Goal: Information Seeking & Learning: Learn about a topic

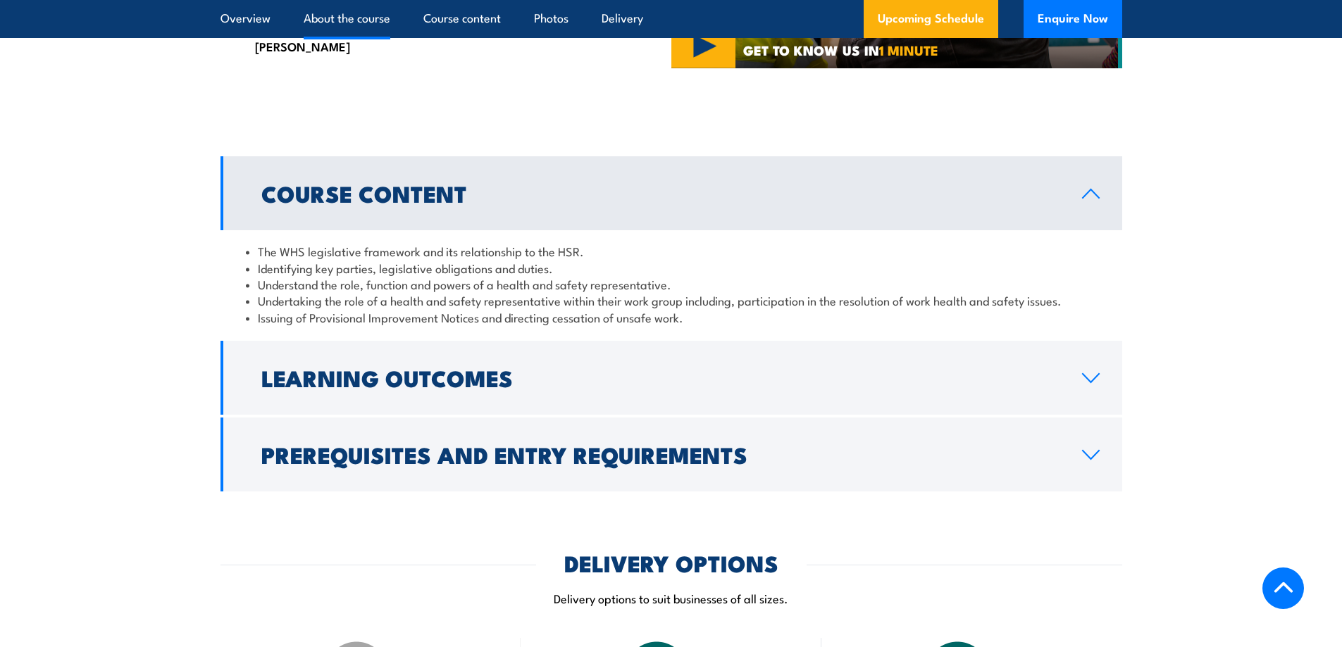
scroll to position [1409, 0]
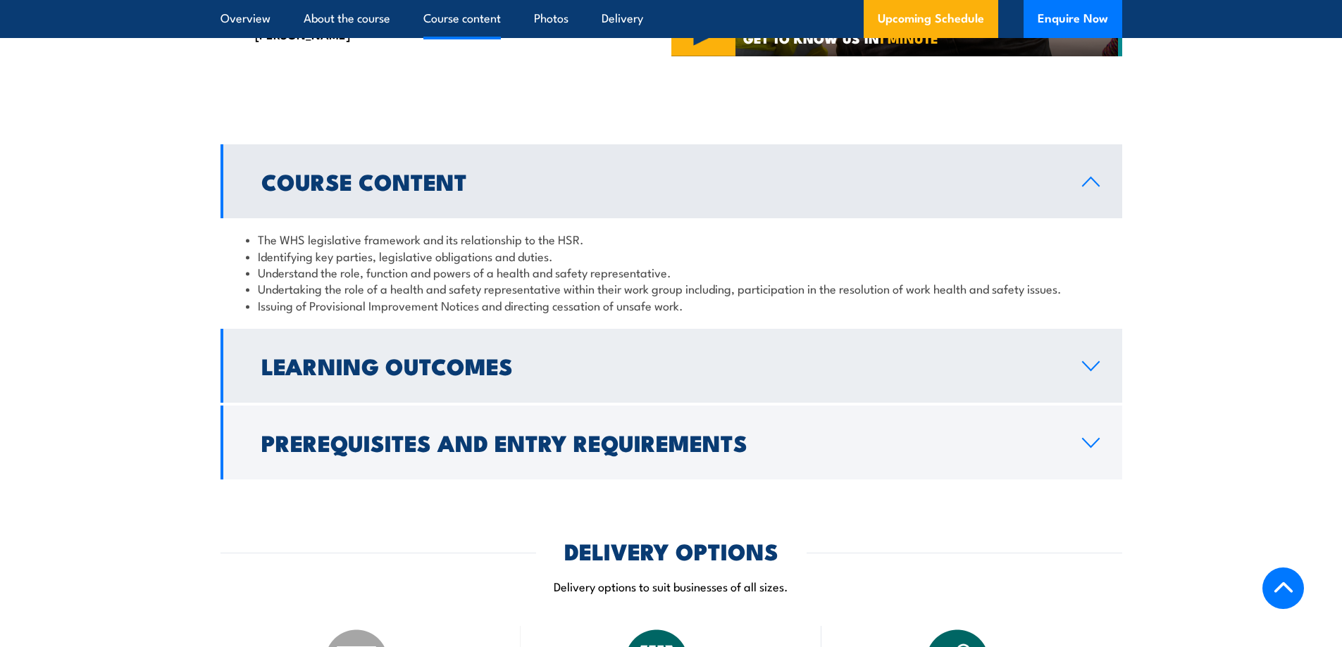
click at [1090, 372] on icon at bounding box center [1090, 366] width 19 height 11
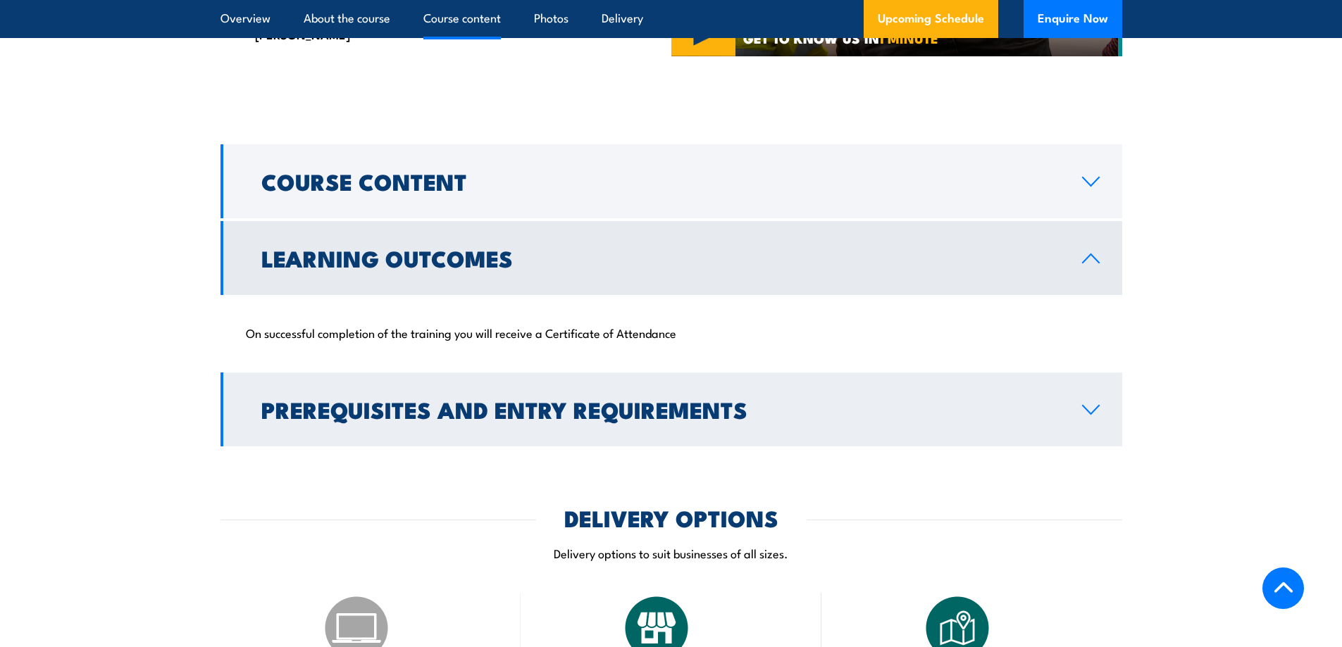
click at [1095, 414] on icon at bounding box center [1090, 410] width 16 height 8
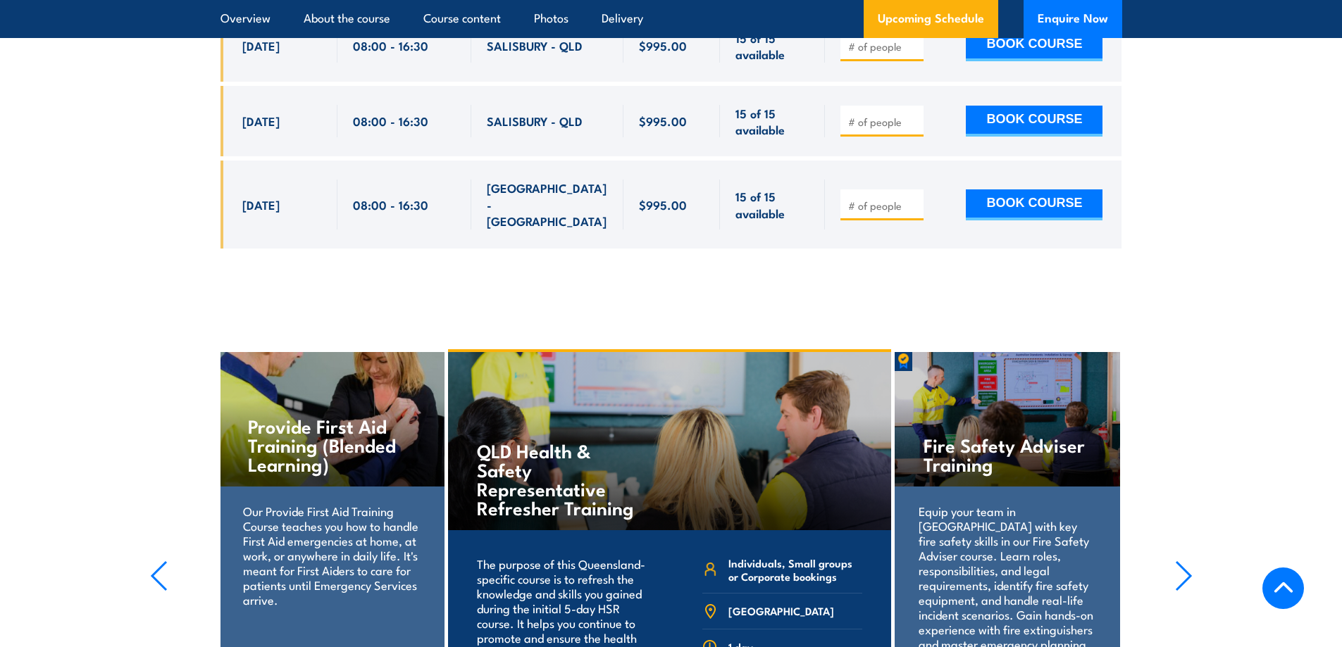
scroll to position [4367, 0]
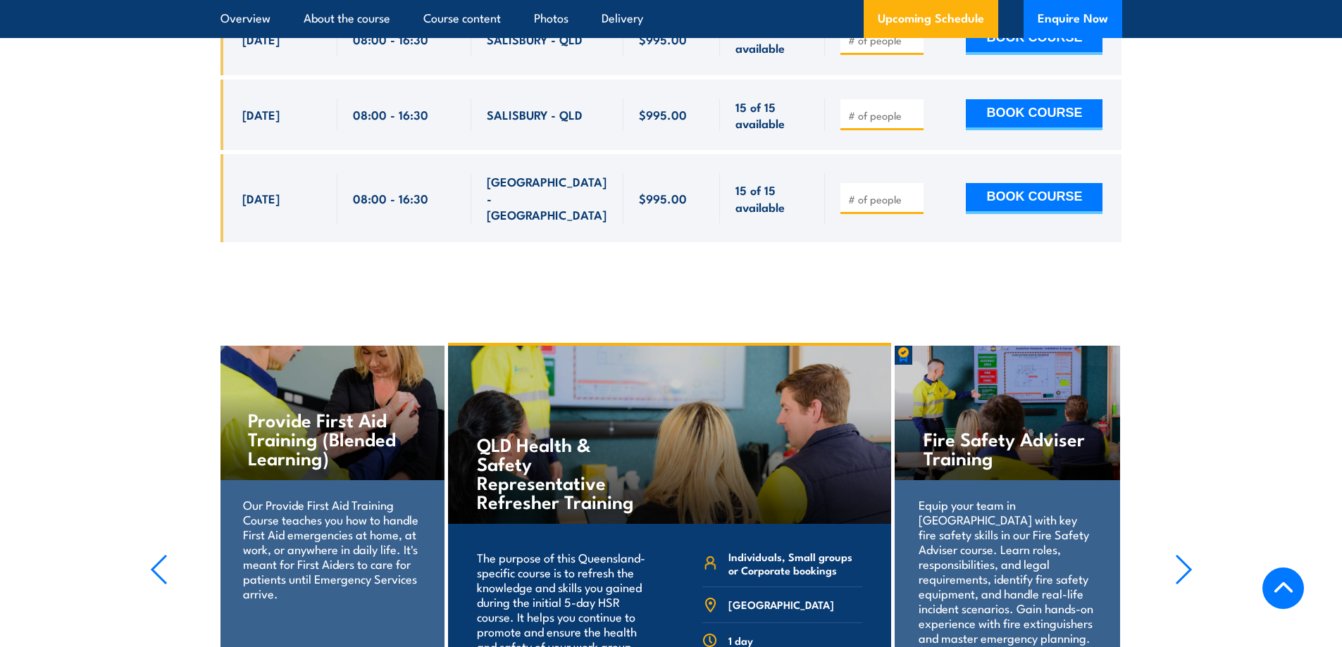
click at [968, 429] on h4 "Fire Safety Adviser Training" at bounding box center [1006, 448] width 167 height 38
click at [1178, 554] on icon "button" at bounding box center [1184, 569] width 18 height 31
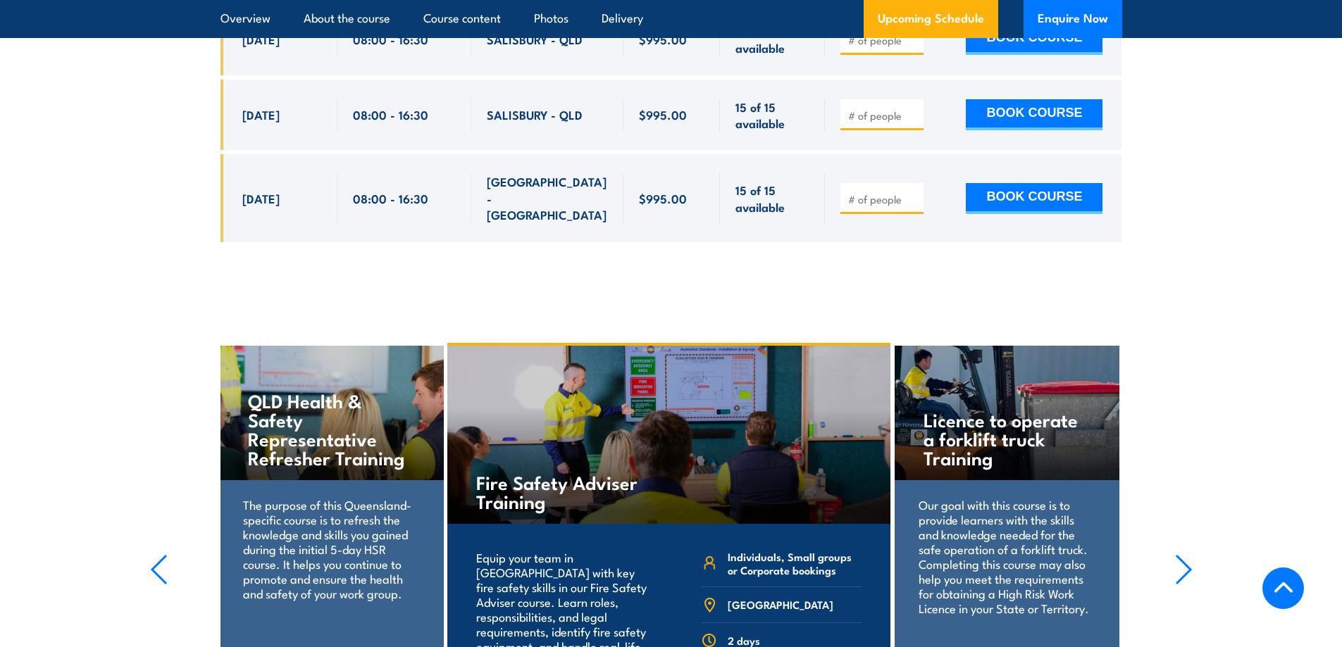
click at [666, 346] on div "Fire Safety Adviser Training" at bounding box center [668, 435] width 443 height 178
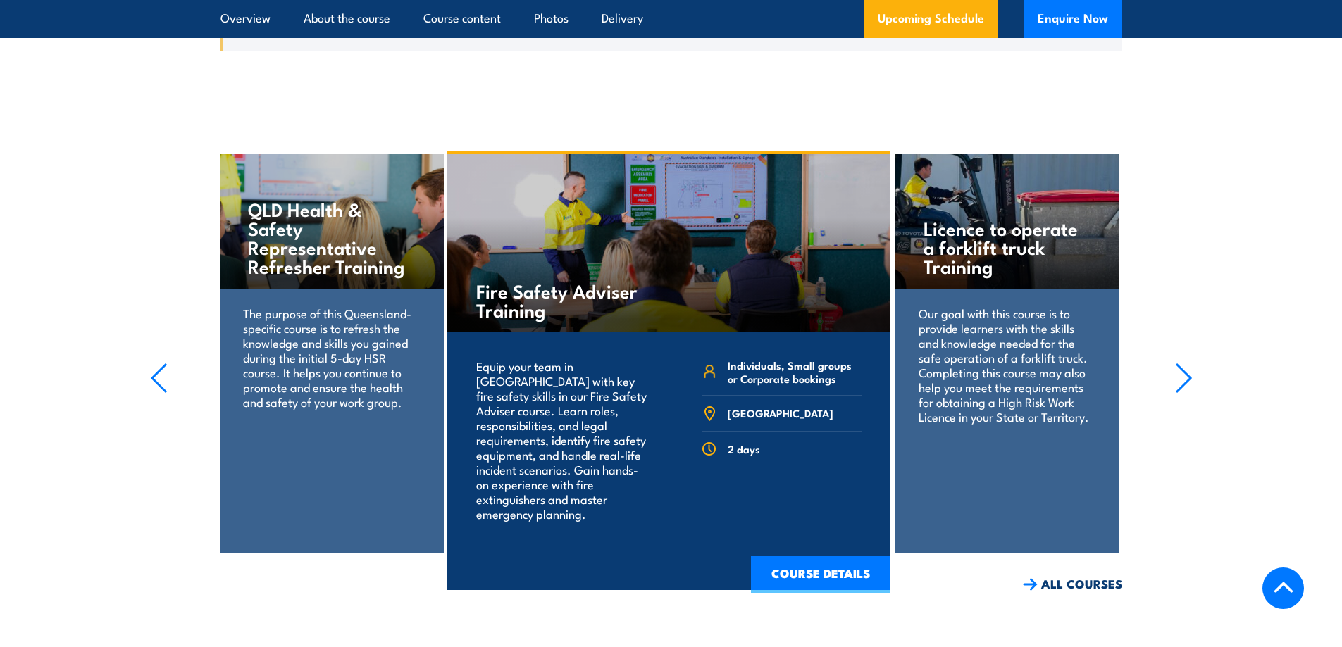
scroll to position [4578, 0]
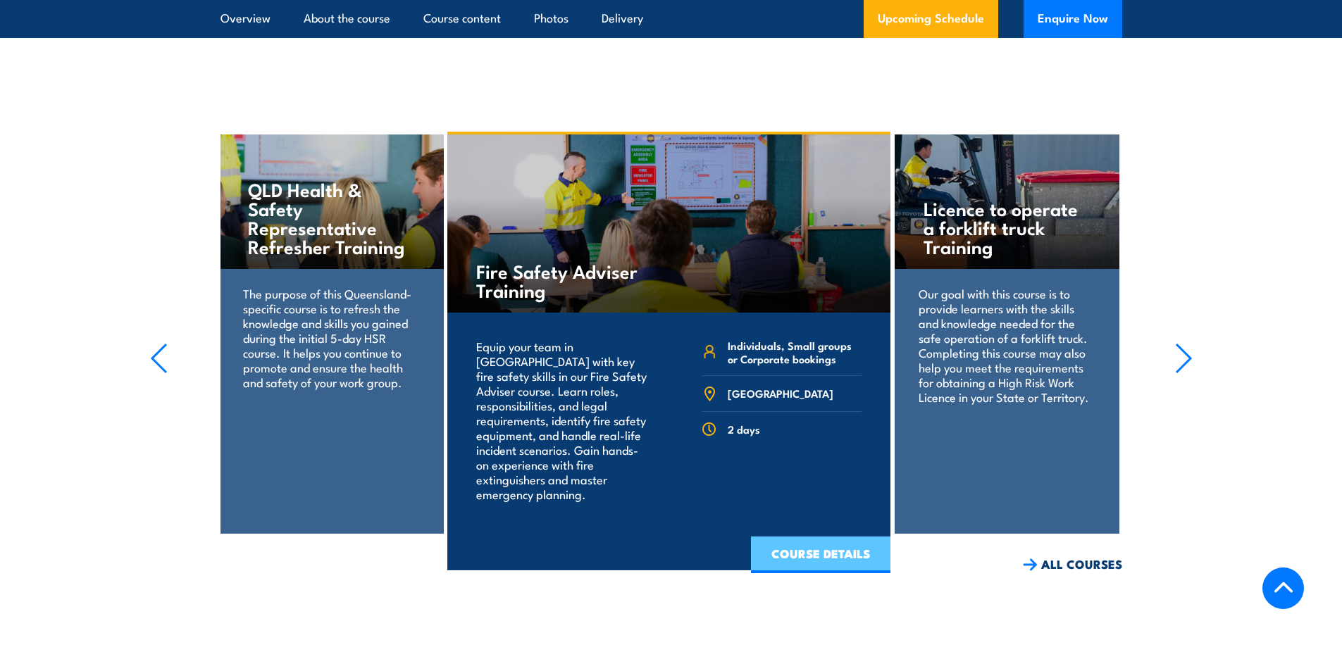
click at [790, 537] on link "COURSE DETAILS" at bounding box center [820, 555] width 139 height 37
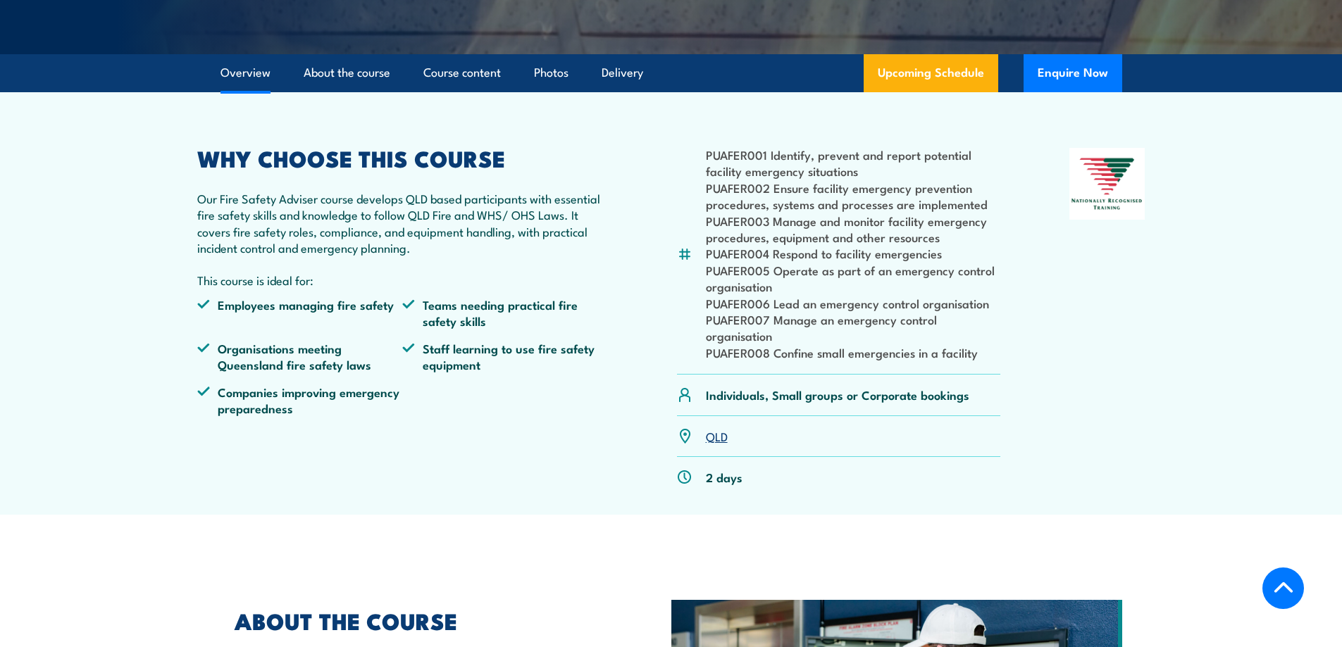
scroll to position [352, 0]
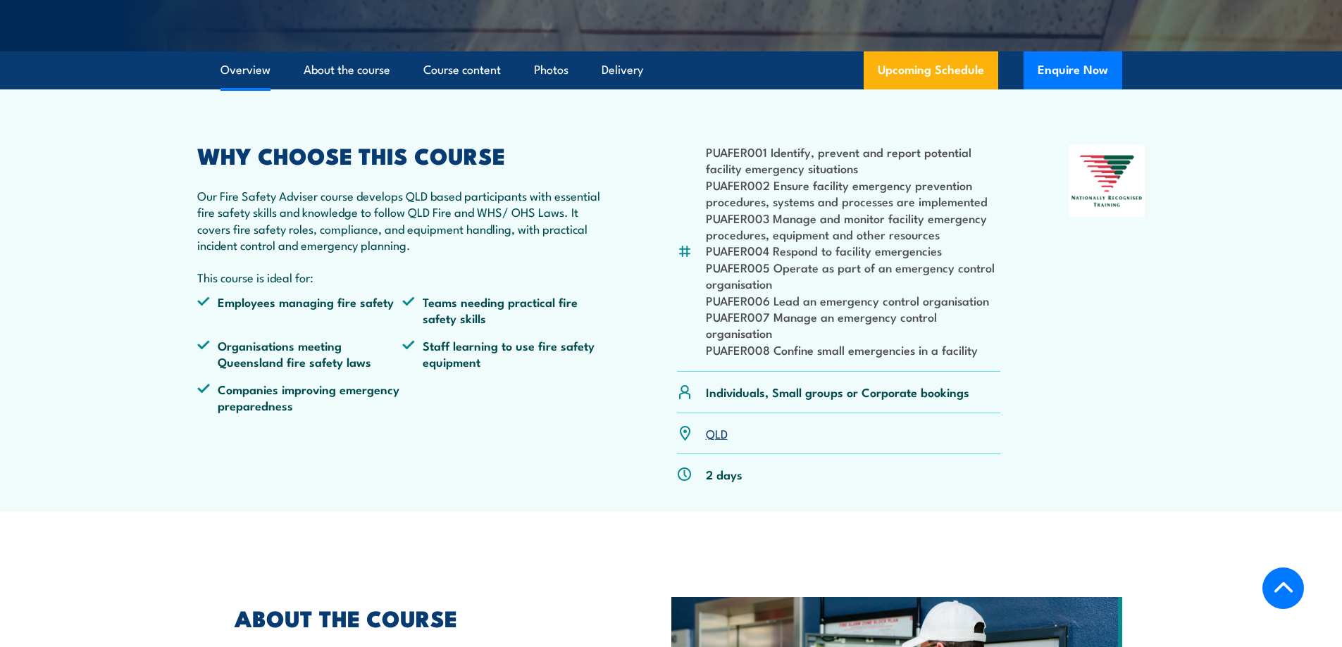
click at [716, 442] on link "QLD" at bounding box center [717, 433] width 22 height 17
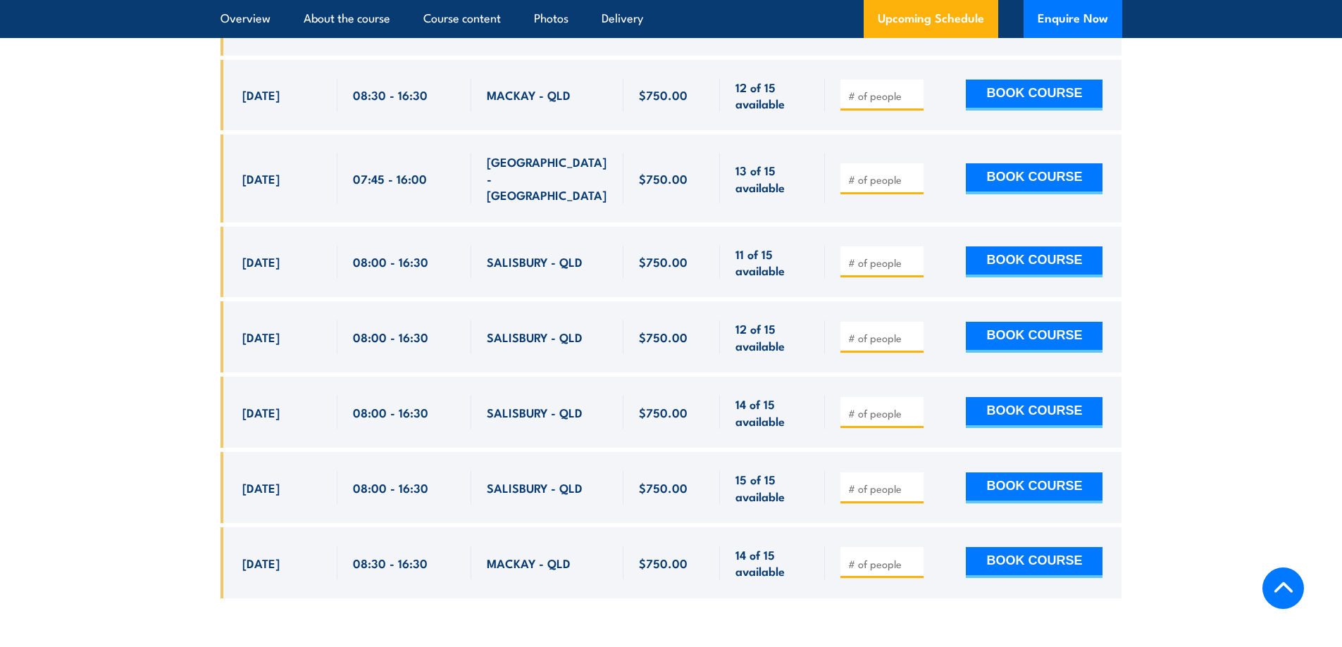
scroll to position [2516, 0]
